Goal: Entertainment & Leisure: Browse casually

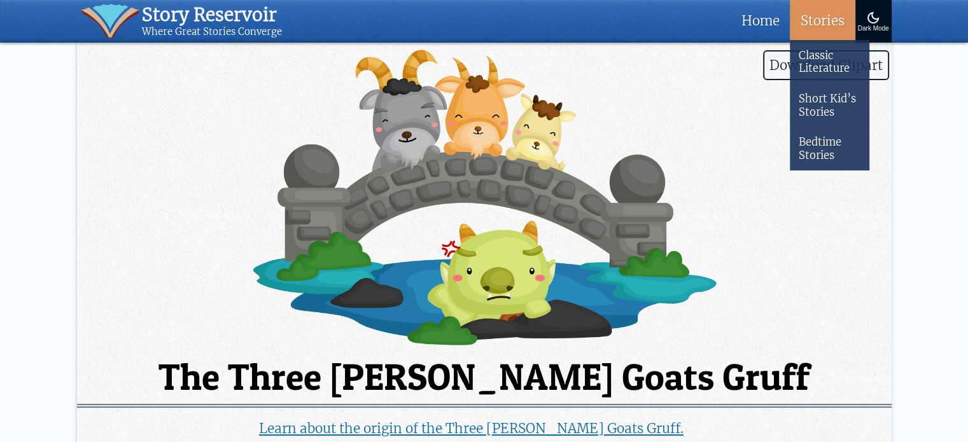
click at [799, 17] on link "Stories" at bounding box center [822, 21] width 65 height 43
